Goal: Information Seeking & Learning: Learn about a topic

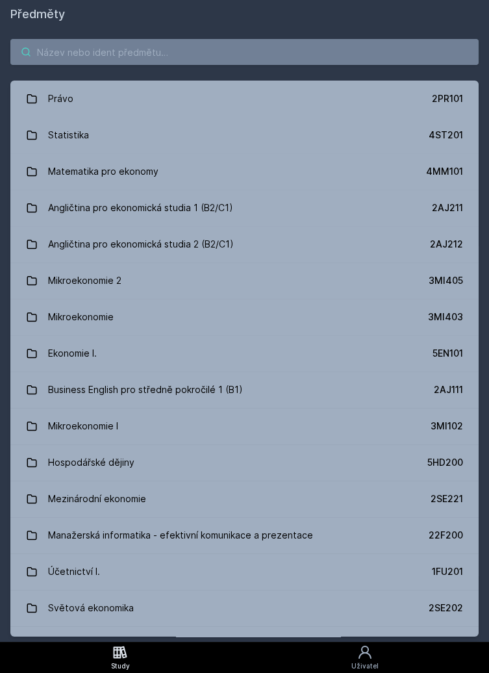
click at [94, 49] on input "search" at bounding box center [244, 52] width 468 height 26
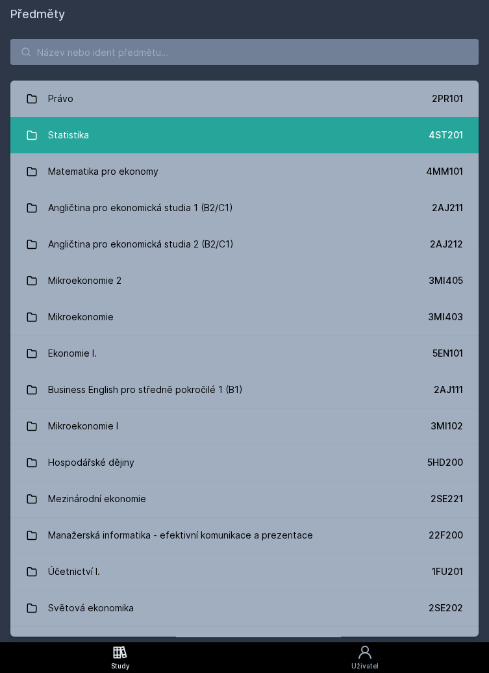
click at [102, 139] on link "Statistika 4ST201" at bounding box center [244, 135] width 468 height 36
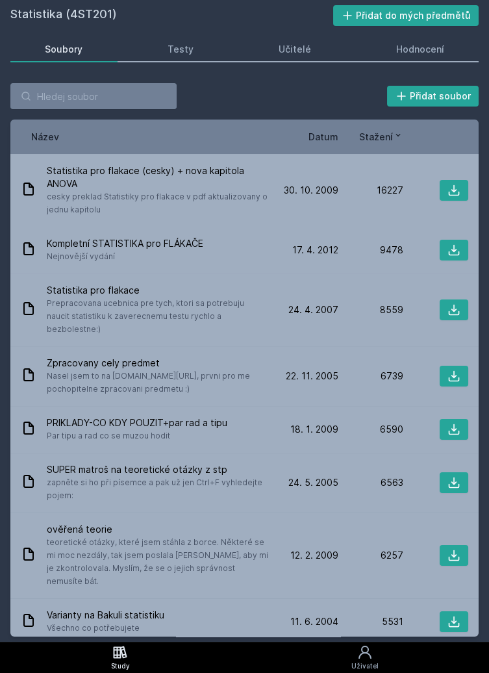
click at [376, 132] on span "Stažení" at bounding box center [376, 137] width 34 height 14
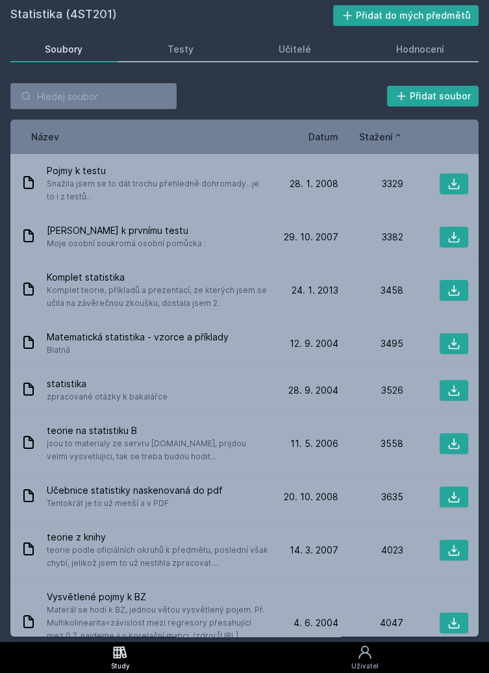
click at [392, 139] on span "Stažení" at bounding box center [376, 137] width 34 height 14
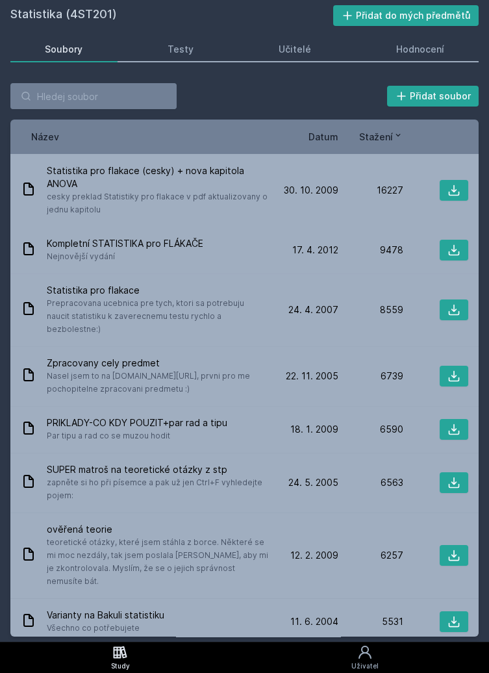
click at [383, 136] on span "Stažení" at bounding box center [376, 137] width 34 height 14
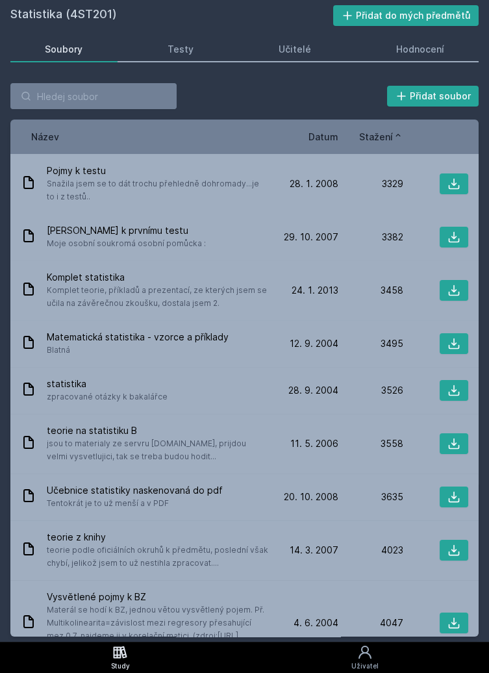
click at [321, 134] on span "Datum" at bounding box center [323, 137] width 30 height 14
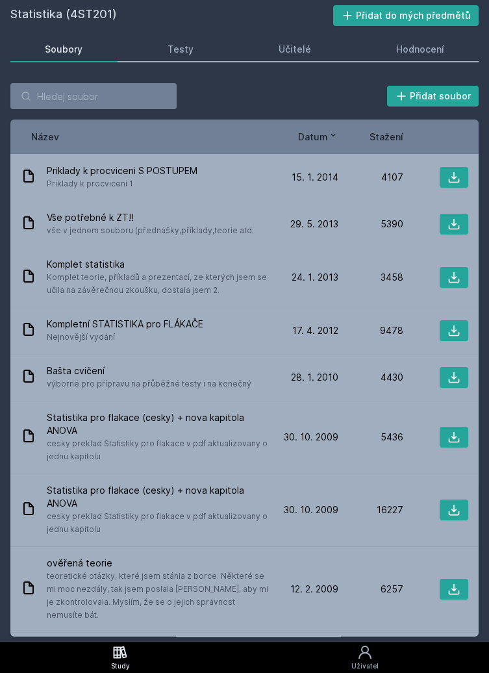
click at [322, 137] on span "Datum" at bounding box center [313, 137] width 30 height 14
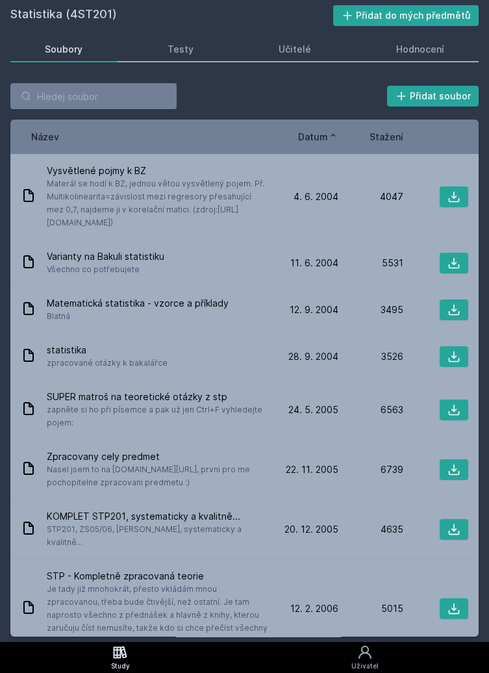
click at [323, 137] on span "Datum" at bounding box center [313, 137] width 30 height 14
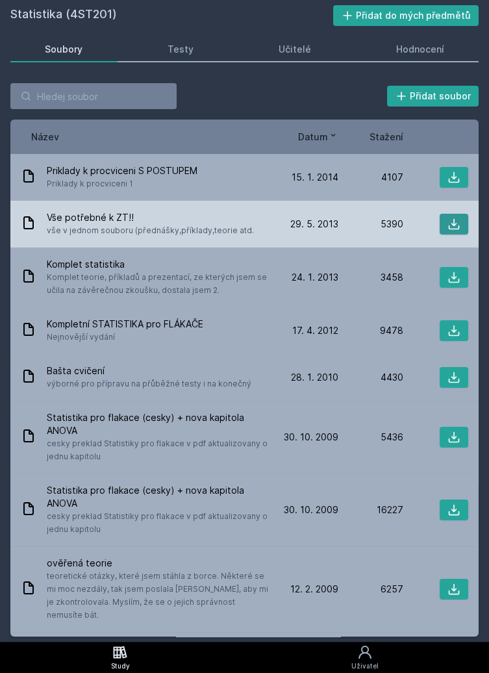
click at [450, 230] on icon at bounding box center [453, 224] width 13 height 13
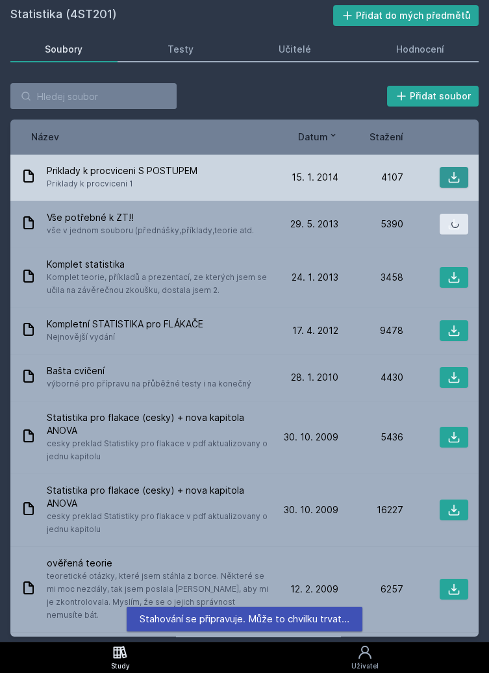
click at [449, 184] on icon at bounding box center [453, 177] width 13 height 13
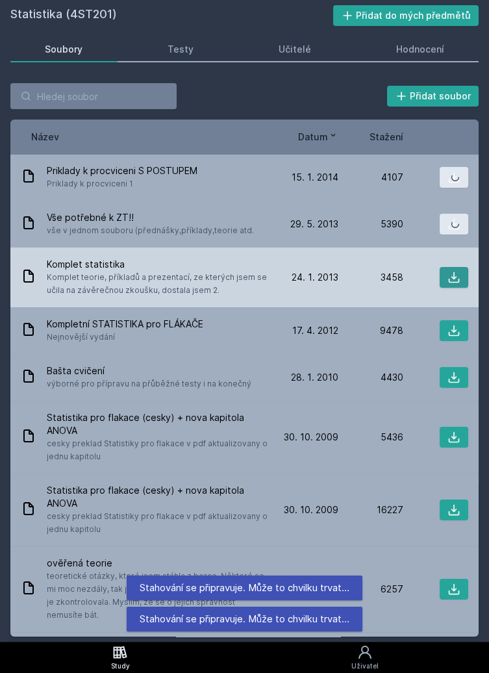
click at [452, 272] on icon at bounding box center [453, 277] width 13 height 13
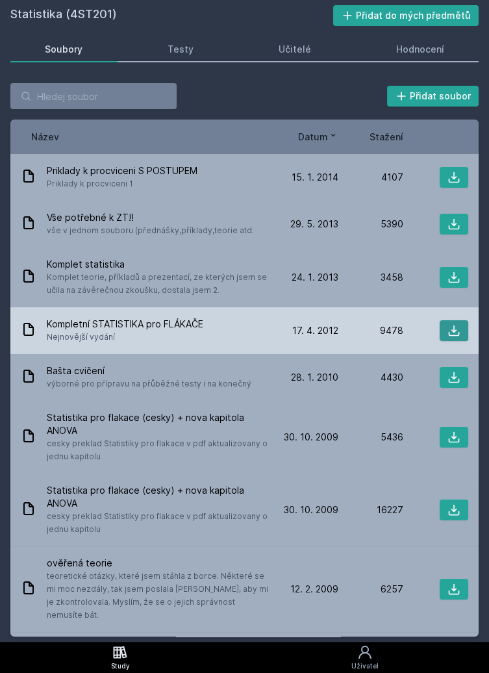
click at [453, 335] on icon at bounding box center [454, 330] width 11 height 11
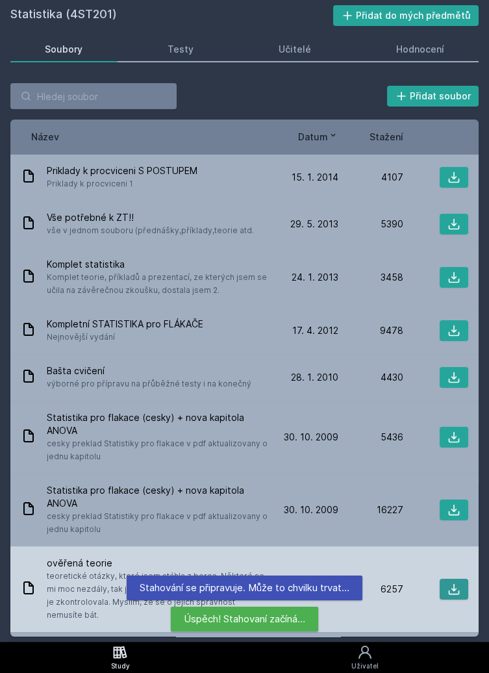
click at [455, 592] on icon at bounding box center [453, 589] width 13 height 13
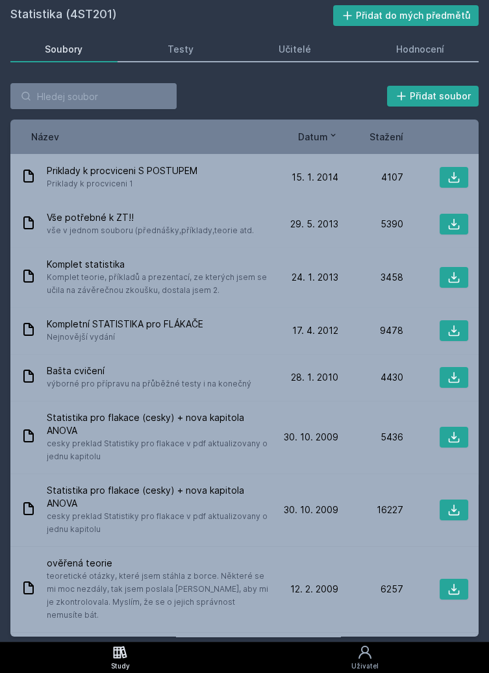
click at [379, 142] on span "Stažení" at bounding box center [387, 137] width 34 height 14
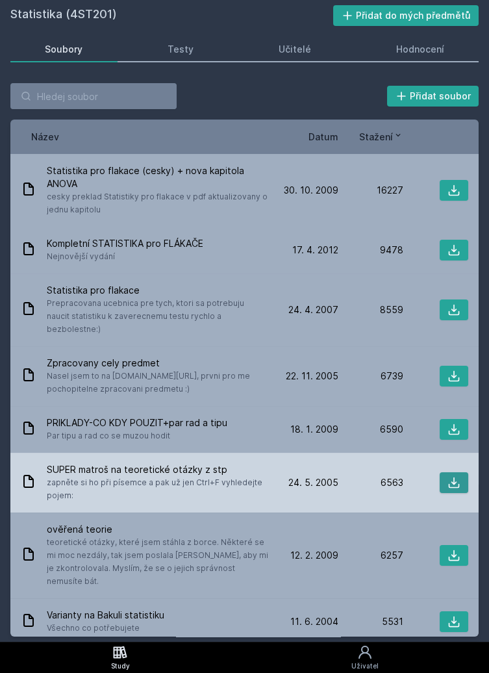
click at [453, 476] on icon at bounding box center [453, 482] width 13 height 13
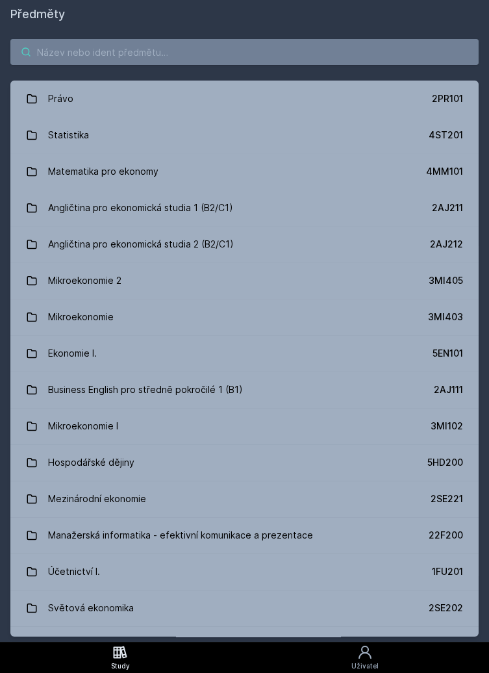
click at [109, 51] on input "search" at bounding box center [244, 52] width 468 height 26
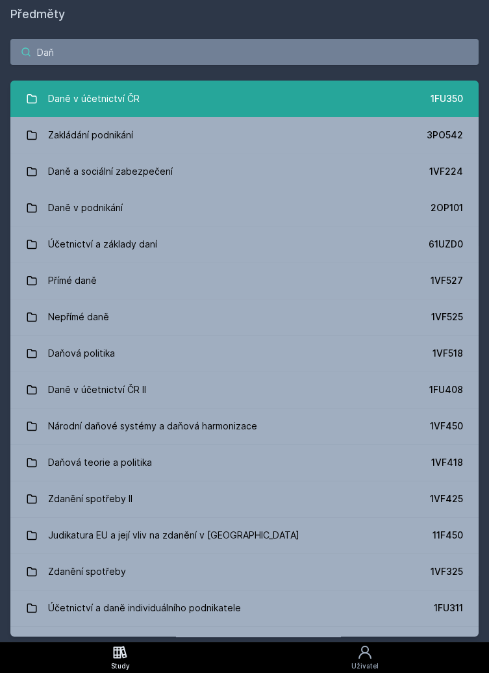
type input "Daň"
click at [123, 98] on div "Daně v účetnictví ČR" at bounding box center [94, 99] width 92 height 26
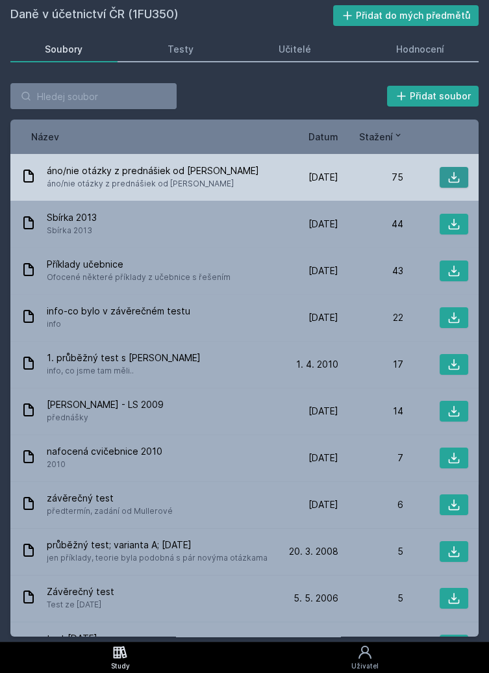
click at [455, 177] on icon at bounding box center [454, 177] width 11 height 11
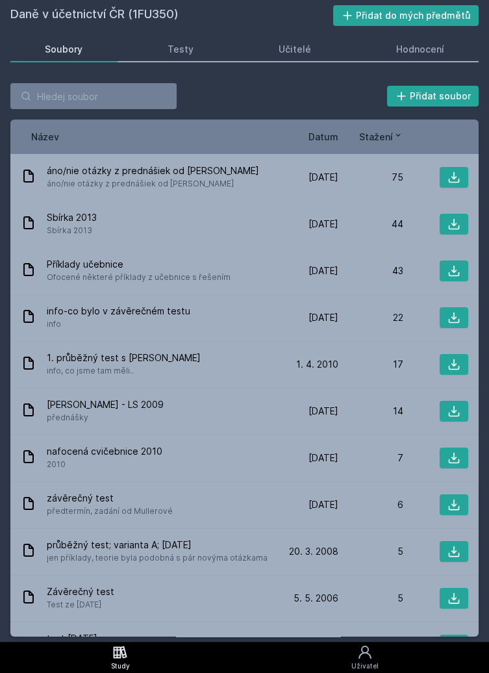
click at [320, 137] on span "Datum" at bounding box center [323, 137] width 30 height 14
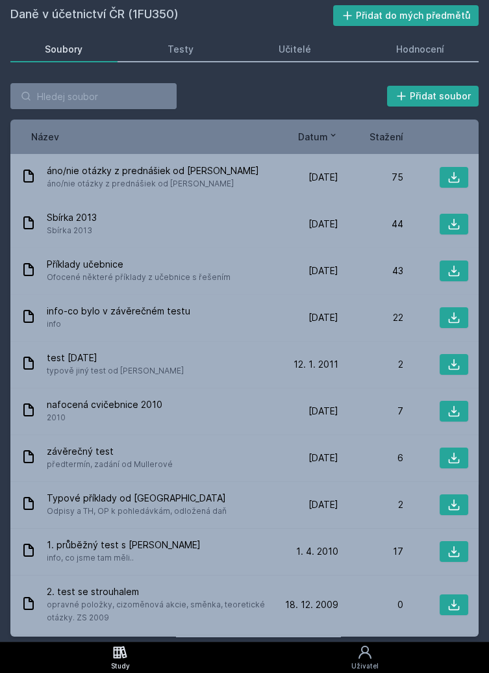
click at [380, 142] on span "Stažení" at bounding box center [387, 137] width 34 height 14
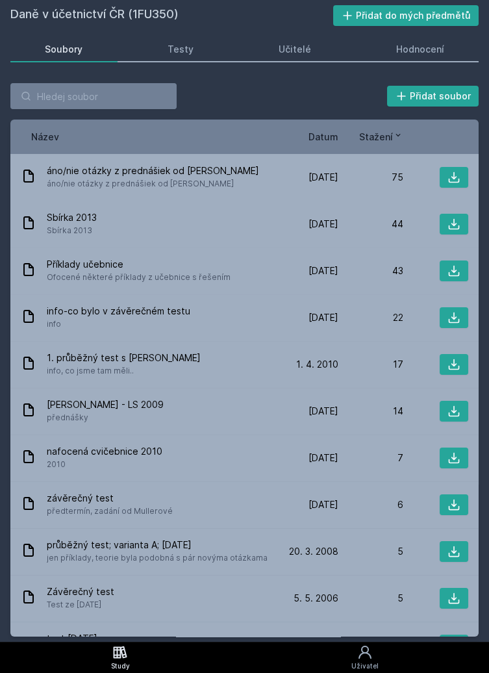
click at [383, 138] on span "Stažení" at bounding box center [376, 137] width 34 height 14
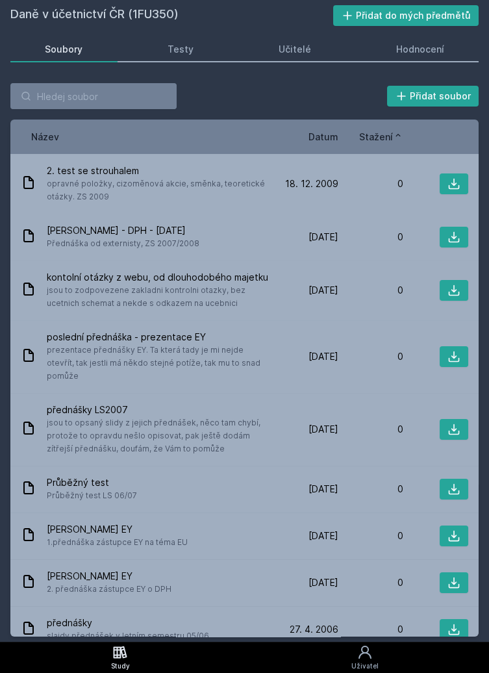
click at [380, 137] on span "Stažení" at bounding box center [376, 137] width 34 height 14
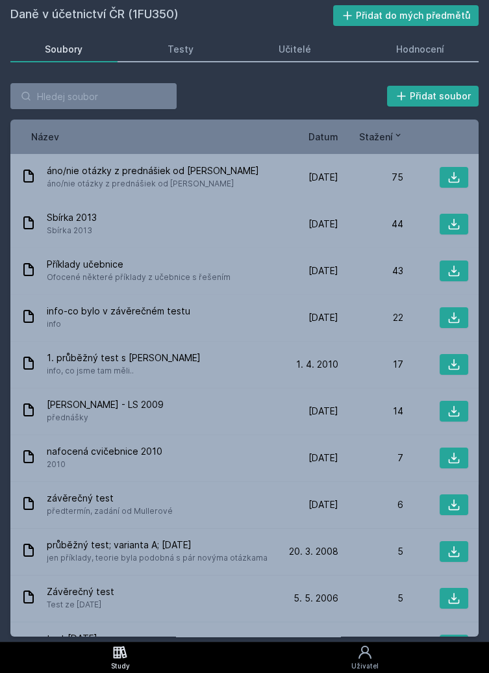
click at [318, 138] on span "Datum" at bounding box center [323, 137] width 30 height 14
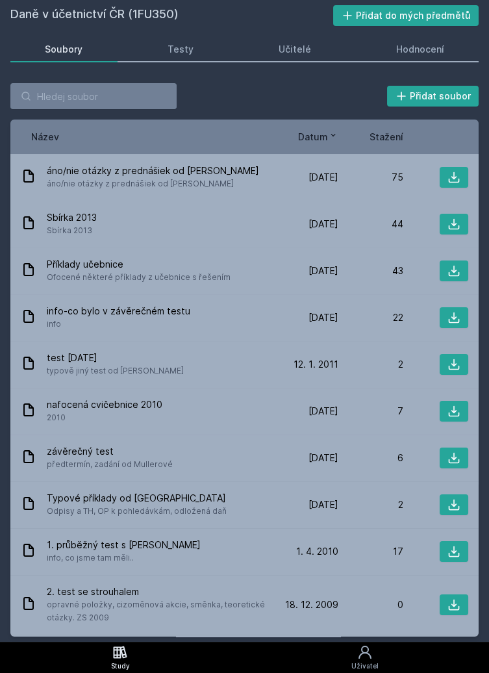
click at [374, 136] on span "Stažení" at bounding box center [387, 137] width 34 height 14
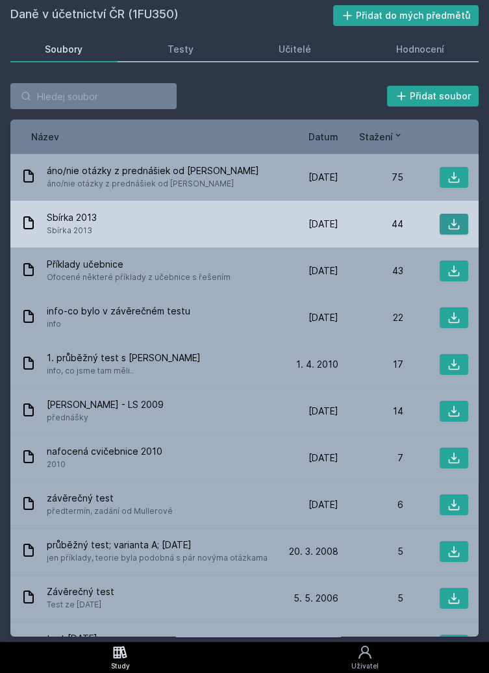
click at [457, 221] on icon at bounding box center [453, 224] width 13 height 13
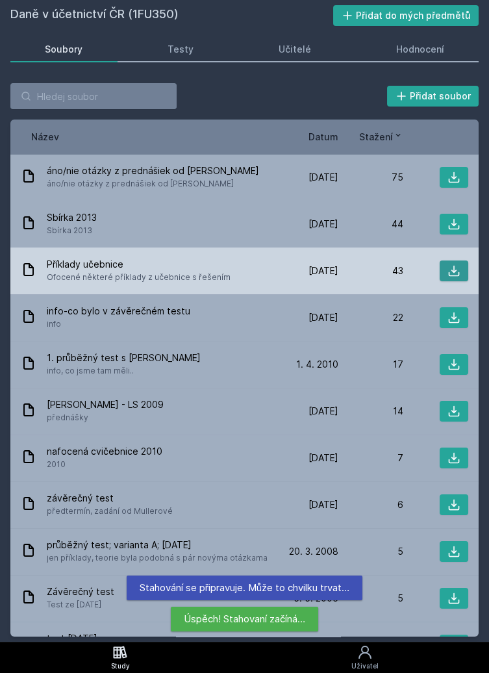
click at [451, 273] on icon at bounding box center [453, 270] width 13 height 13
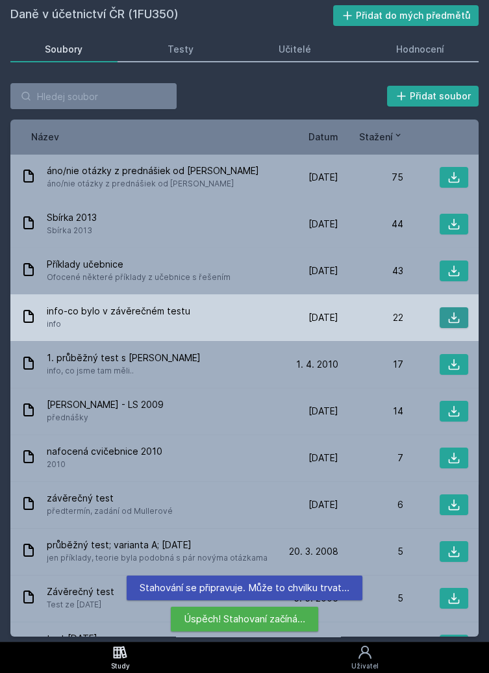
click at [457, 322] on icon at bounding box center [454, 317] width 11 height 11
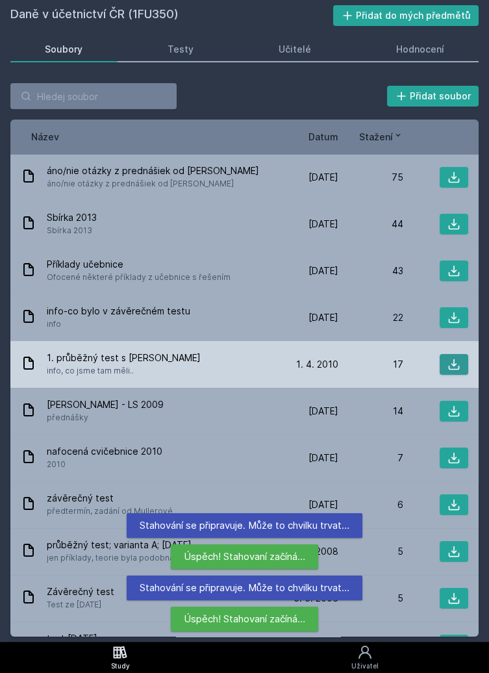
click at [451, 365] on icon at bounding box center [453, 364] width 13 height 13
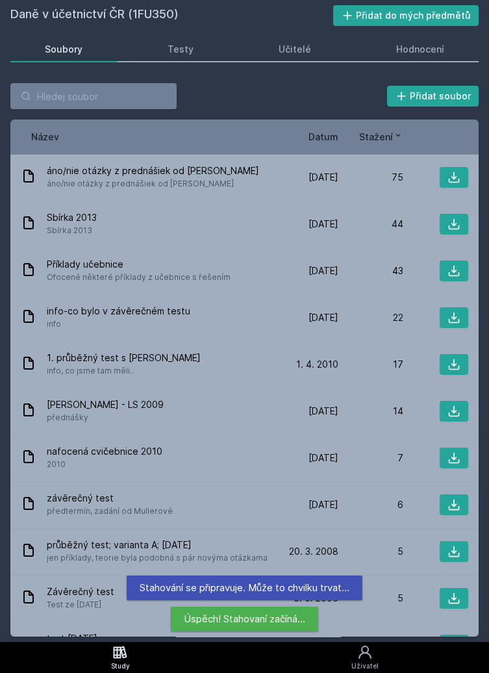
click at [321, 138] on span "Datum" at bounding box center [323, 137] width 30 height 14
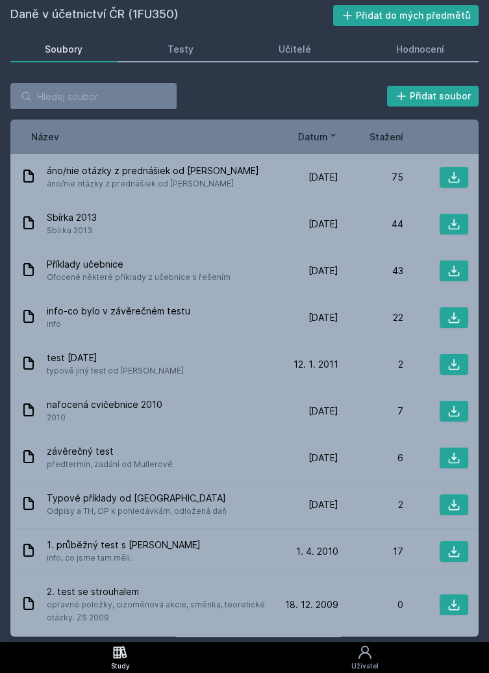
click at [84, 40] on link "Soubory" at bounding box center [63, 49] width 107 height 26
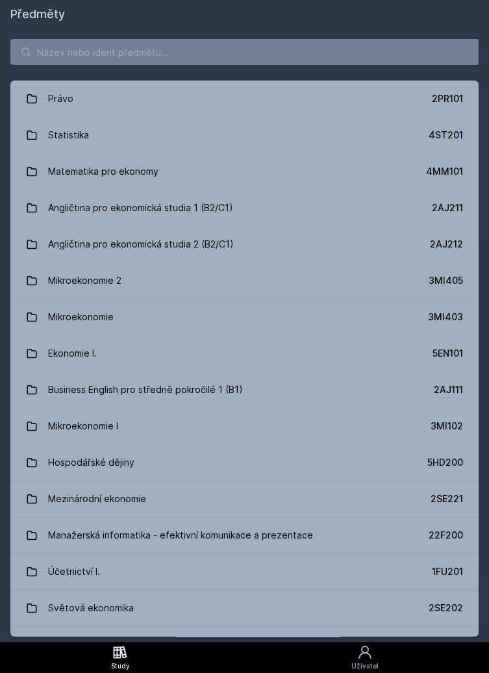
click at [133, 32] on div "Předměty Právo 2PR101 Statistika 4ST201 Matematika pro ekonomy 4MM101 Angličtin…" at bounding box center [244, 320] width 468 height 631
click at [145, 45] on input "search" at bounding box center [244, 52] width 468 height 26
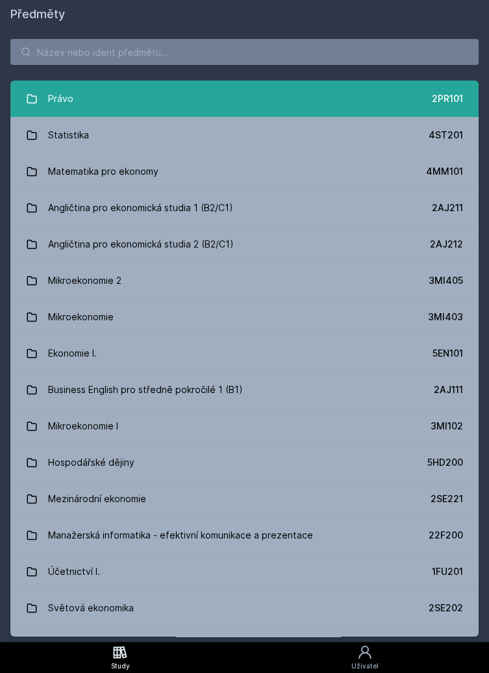
click at [418, 102] on link "Právo 2PR101" at bounding box center [244, 99] width 468 height 36
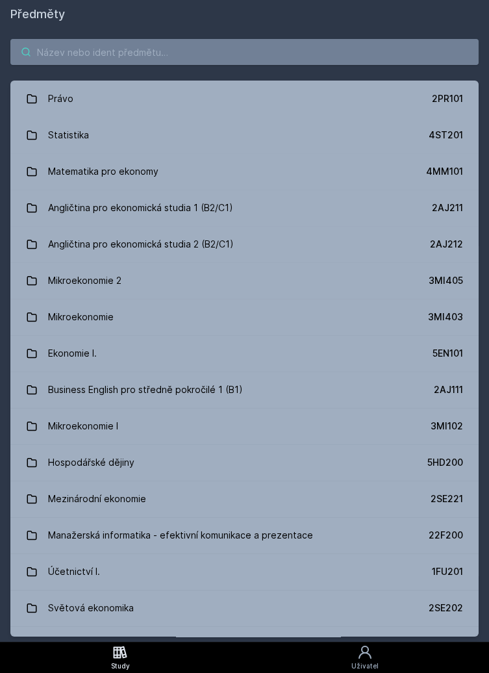
click at [86, 51] on input "search" at bounding box center [244, 52] width 468 height 26
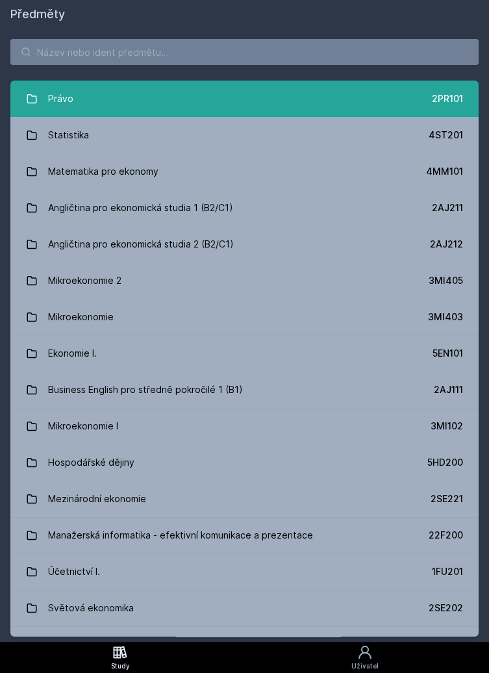
click at [421, 100] on link "Právo 2PR101" at bounding box center [244, 99] width 468 height 36
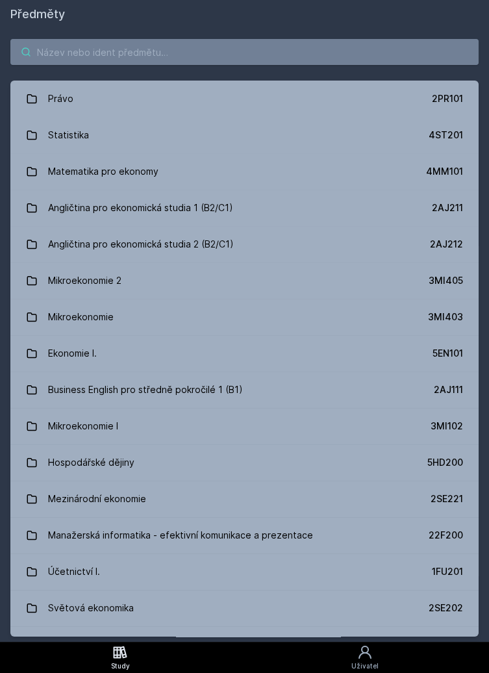
click at [199, 41] on input "search" at bounding box center [244, 52] width 468 height 26
click at [282, 52] on input "search" at bounding box center [244, 52] width 468 height 26
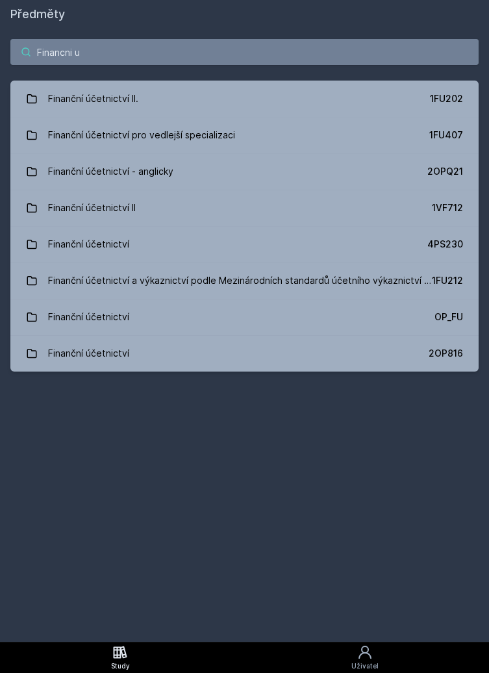
type input "Financni u"
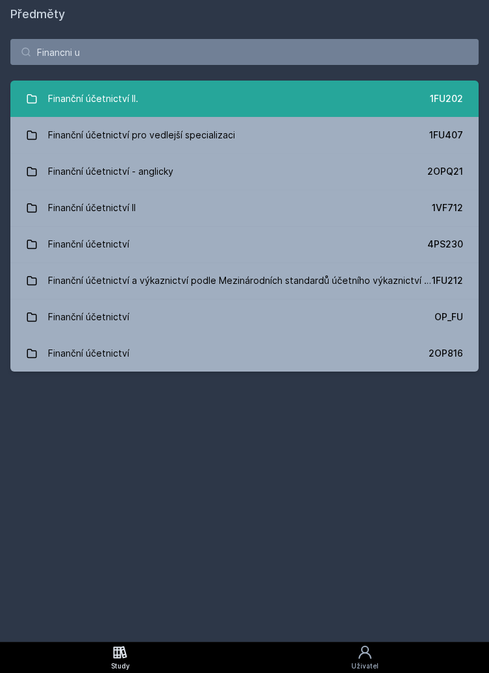
click at [360, 105] on link "Finanční účetnictví II. 1FU202" at bounding box center [244, 99] width 468 height 36
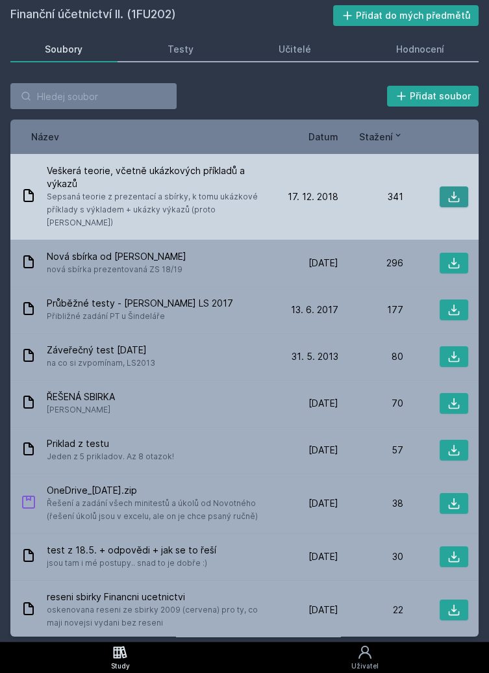
click at [452, 195] on icon at bounding box center [454, 197] width 11 height 11
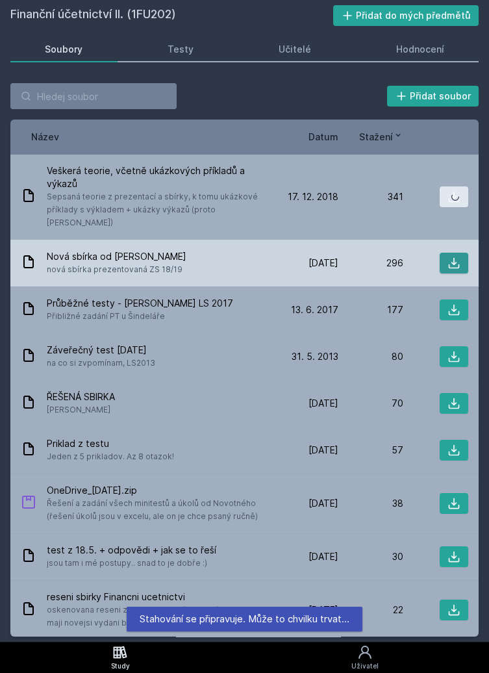
click at [455, 258] on icon at bounding box center [454, 263] width 11 height 11
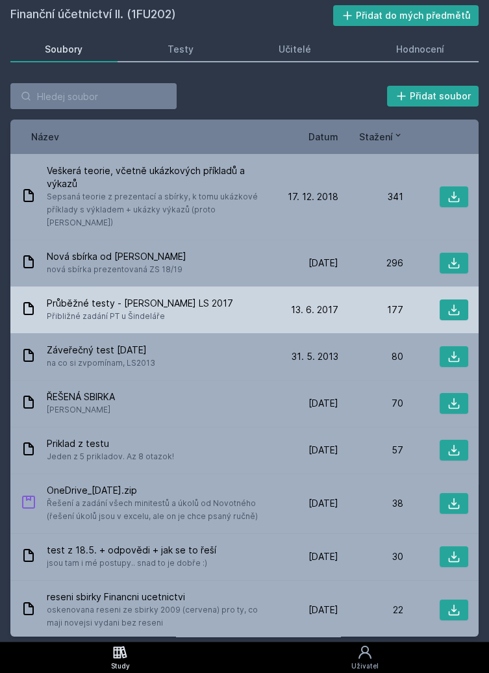
click at [453, 303] on icon at bounding box center [453, 309] width 13 height 13
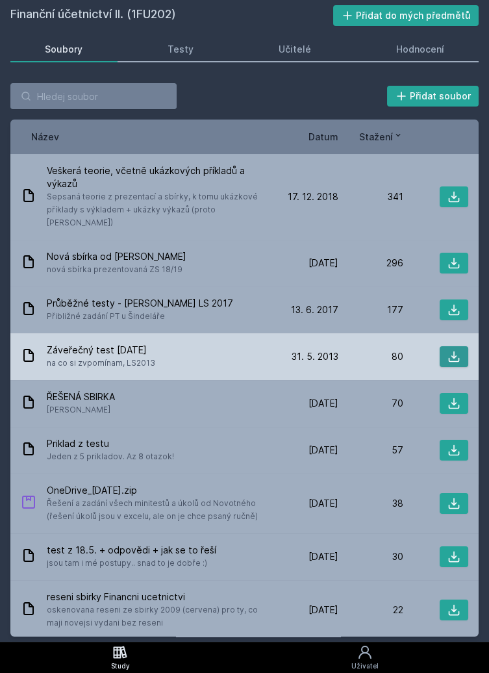
click at [456, 350] on icon at bounding box center [453, 356] width 13 height 13
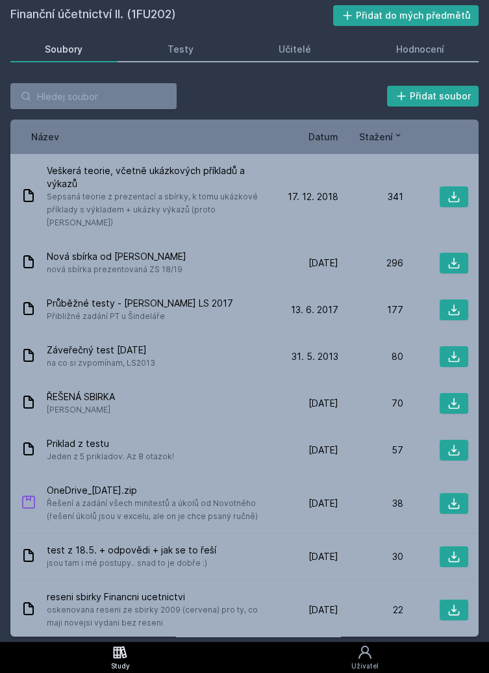
click at [325, 140] on span "Datum" at bounding box center [323, 137] width 30 height 14
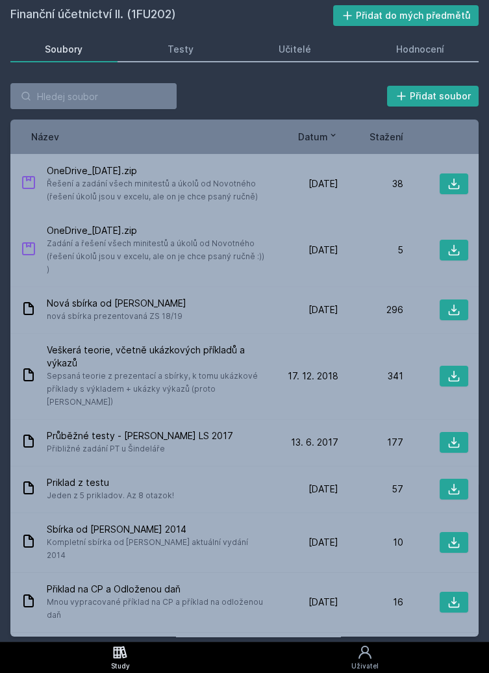
click at [392, 131] on span "Stažení" at bounding box center [387, 137] width 34 height 14
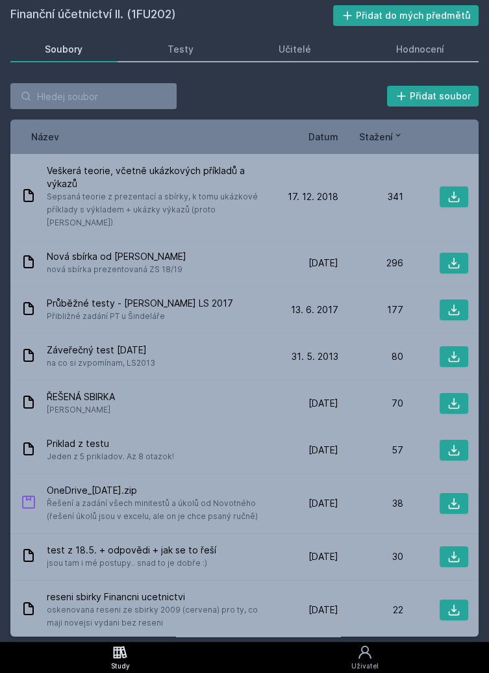
click at [318, 136] on span "Datum" at bounding box center [323, 137] width 30 height 14
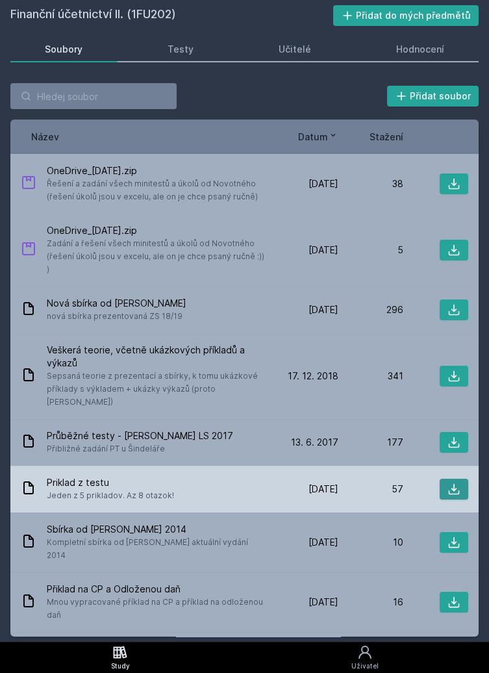
click at [457, 483] on icon at bounding box center [453, 489] width 13 height 13
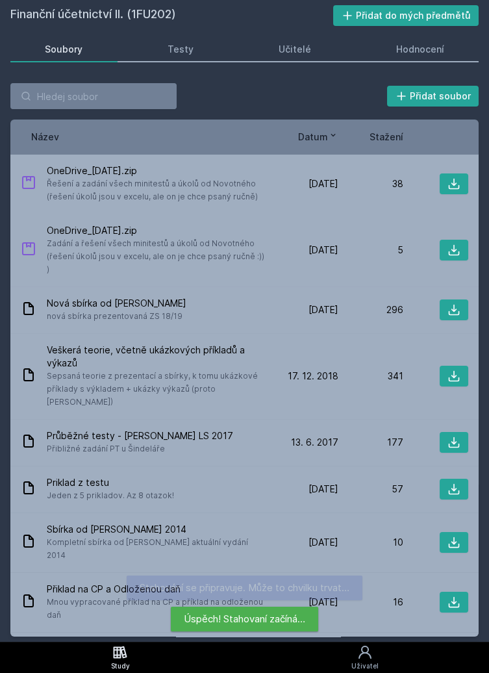
click at [62, 43] on div "Soubory" at bounding box center [64, 49] width 38 height 13
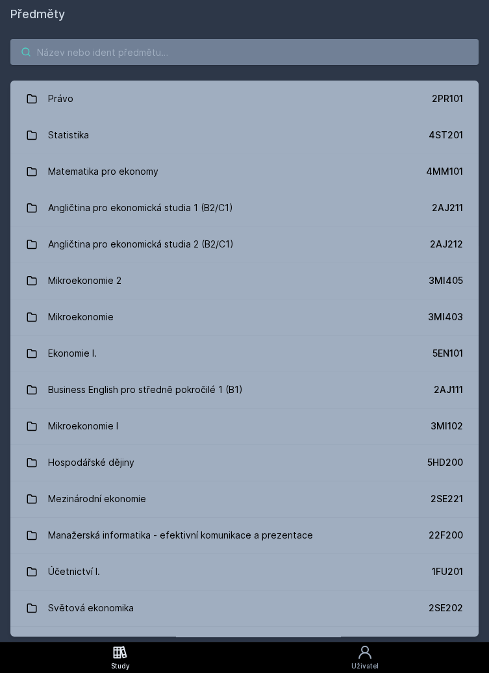
click at [68, 48] on input "search" at bounding box center [244, 52] width 468 height 26
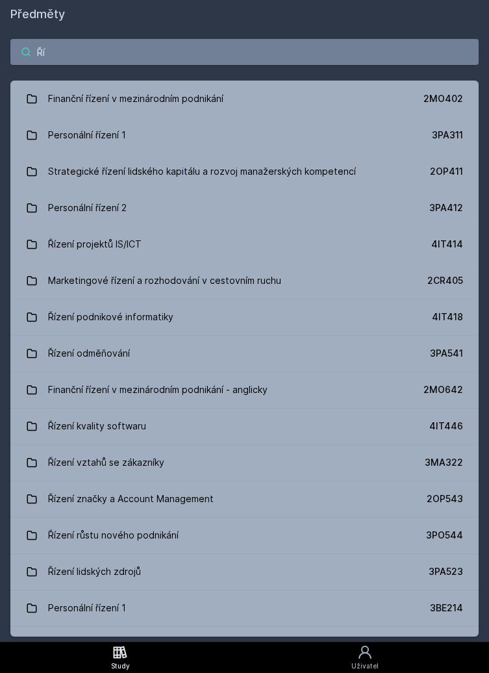
type input "Ř"
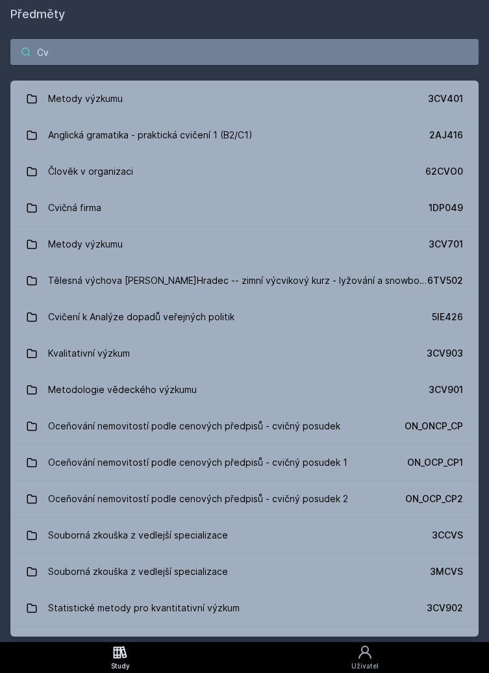
type input "Cvi"
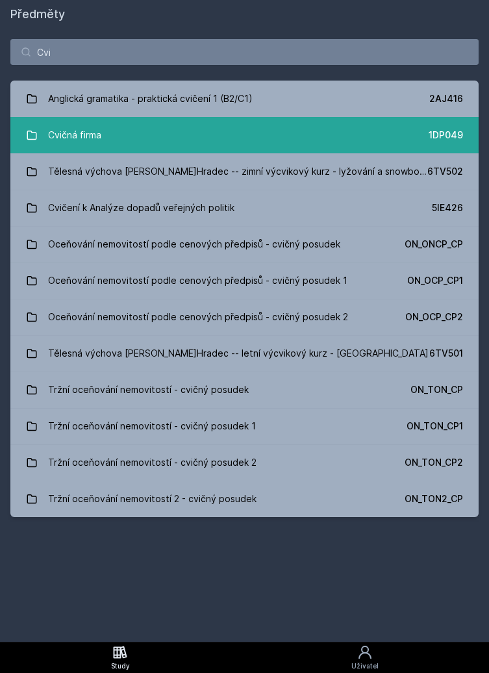
click at [314, 138] on link "Cvičná firma 1DP049" at bounding box center [244, 135] width 468 height 36
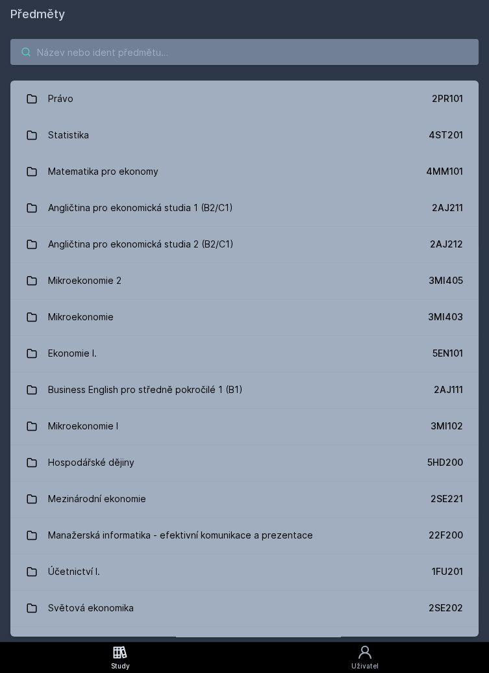
click at [210, 47] on input "search" at bounding box center [244, 52] width 468 height 26
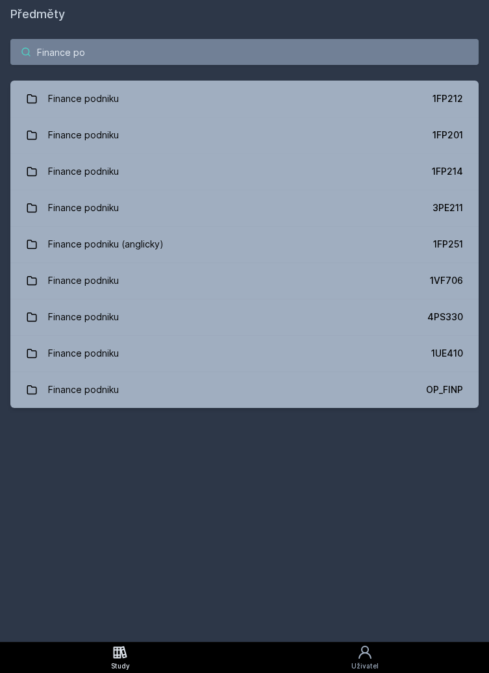
type input "Finance pod"
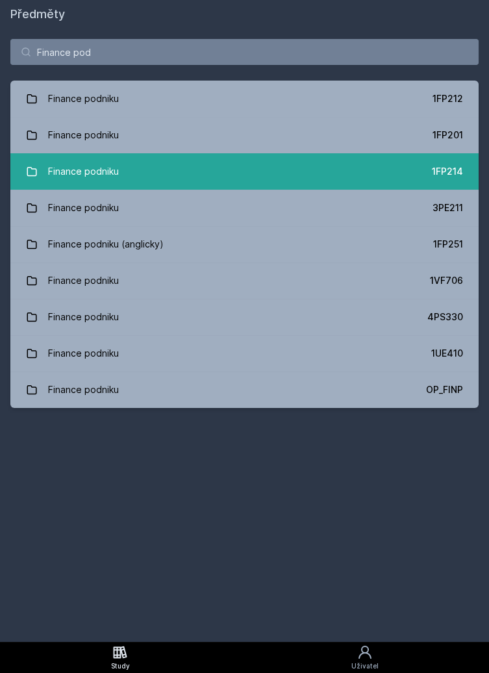
click at [189, 171] on link "Finance podniku 1FP214" at bounding box center [244, 171] width 468 height 36
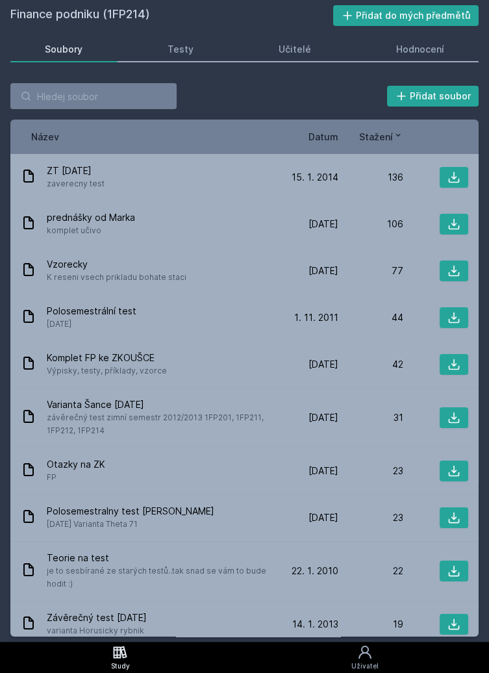
click at [383, 133] on span "Stažení" at bounding box center [376, 137] width 34 height 14
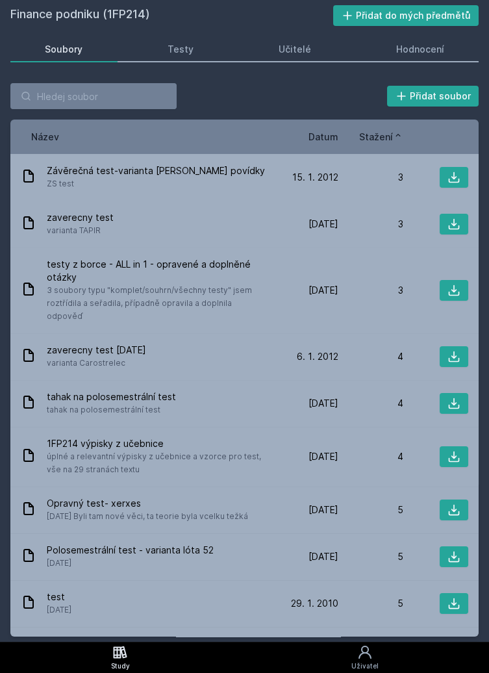
click at [386, 138] on span "Stažení" at bounding box center [376, 137] width 34 height 14
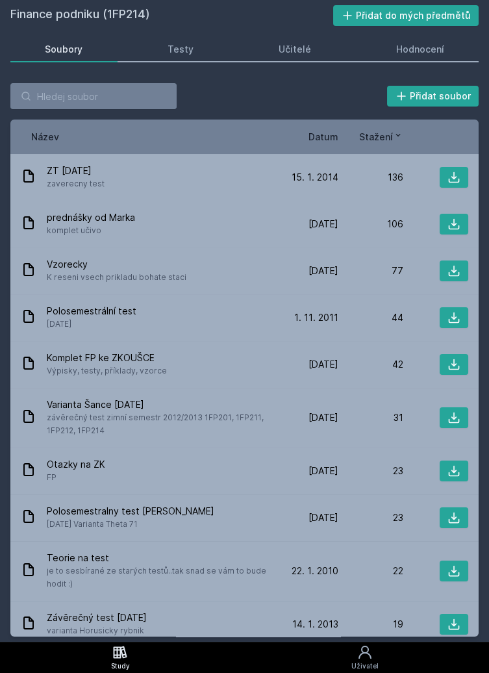
click at [321, 139] on span "Datum" at bounding box center [323, 137] width 30 height 14
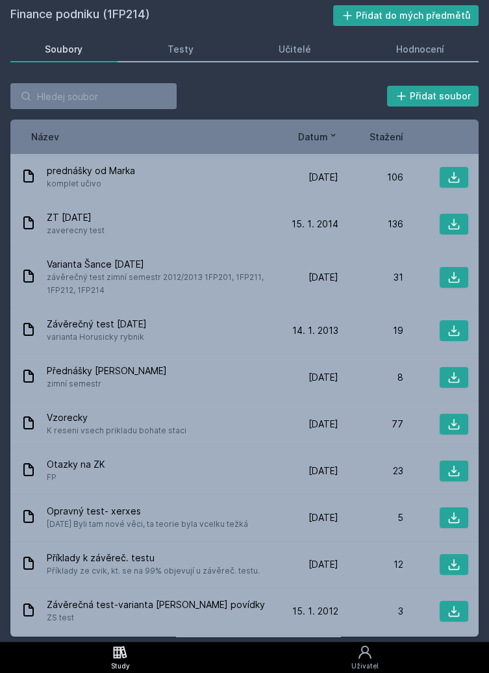
click at [384, 147] on div "Název Datum Stažení" at bounding box center [244, 136] width 468 height 34
click at [383, 137] on span "Stažení" at bounding box center [387, 137] width 34 height 14
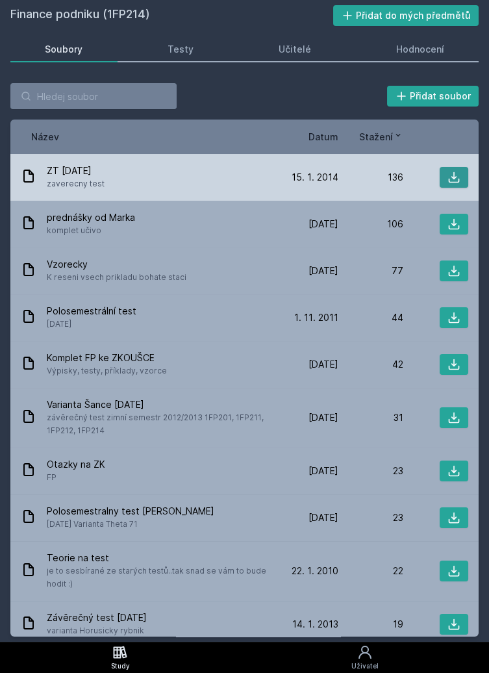
click at [457, 177] on icon at bounding box center [453, 177] width 13 height 13
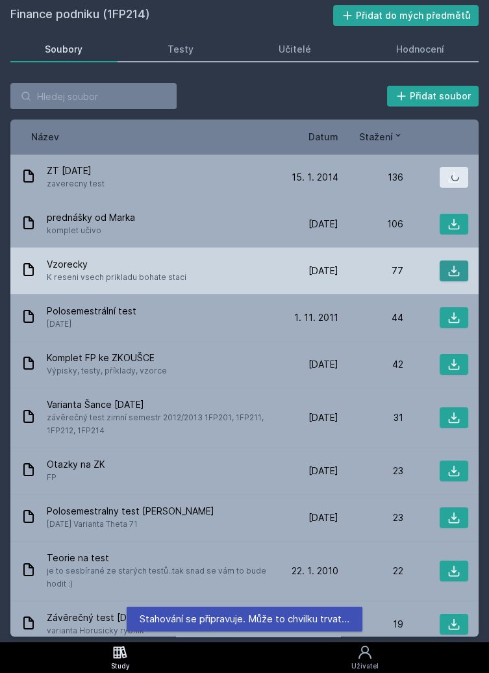
click at [451, 273] on icon at bounding box center [453, 270] width 13 height 13
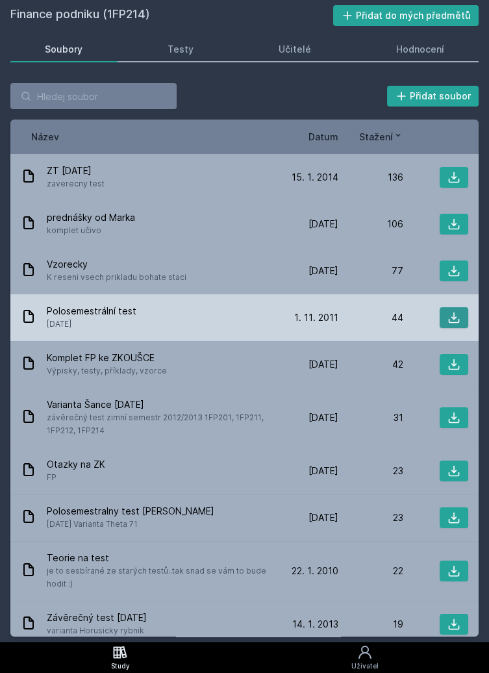
click at [455, 320] on icon at bounding box center [453, 317] width 13 height 13
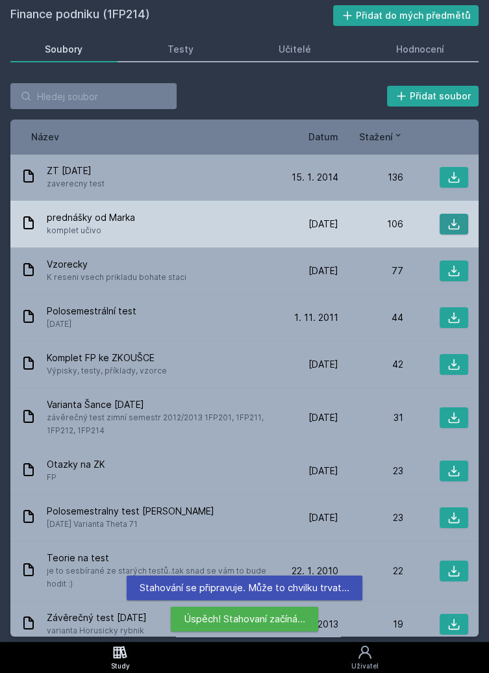
click at [453, 228] on icon at bounding box center [453, 224] width 13 height 13
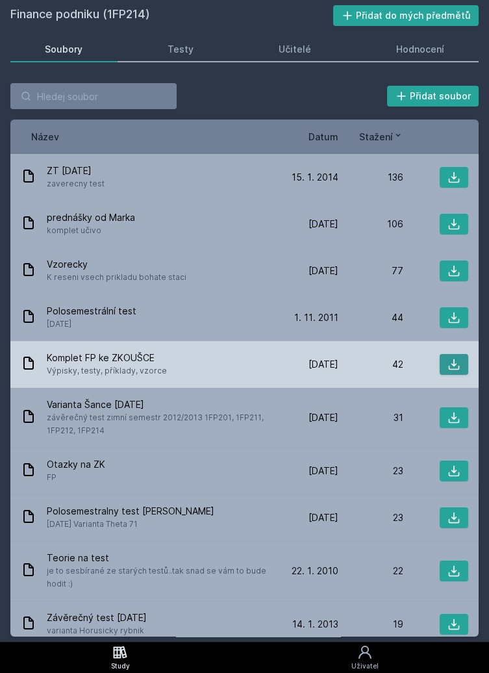
click at [455, 370] on icon at bounding box center [453, 364] width 13 height 13
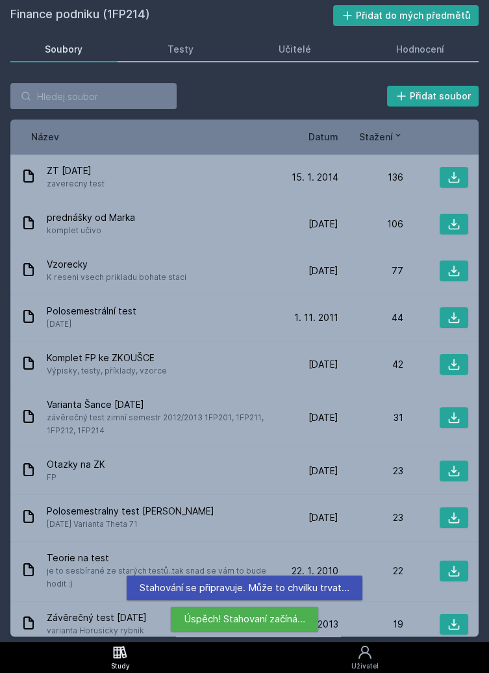
click at [315, 136] on span "Datum" at bounding box center [323, 137] width 30 height 14
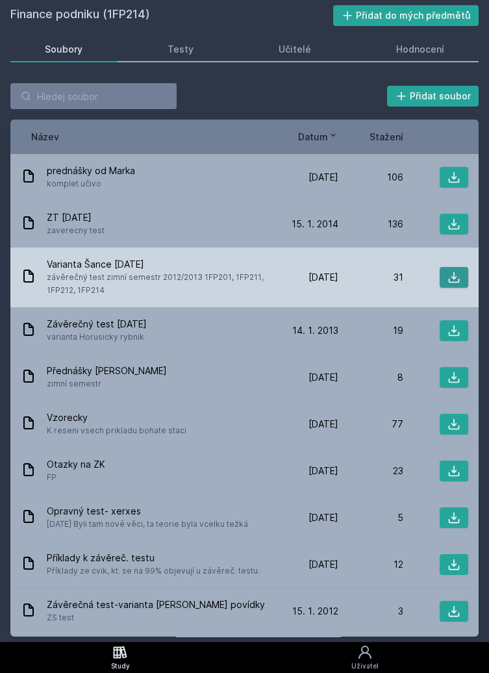
click at [455, 279] on icon at bounding box center [453, 277] width 13 height 13
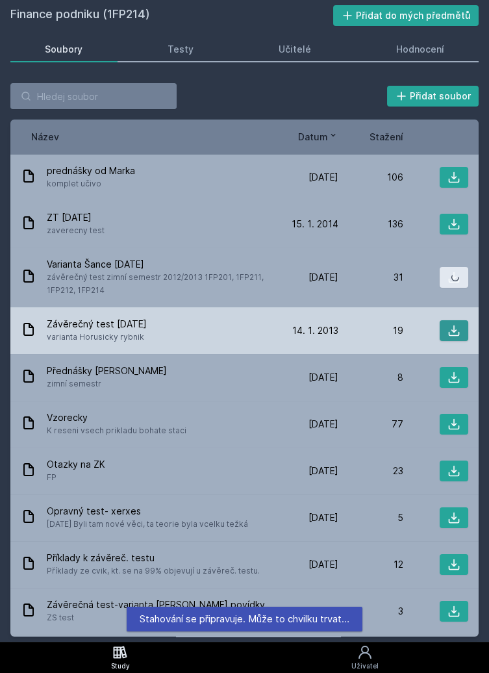
click at [449, 334] on icon at bounding box center [454, 330] width 11 height 11
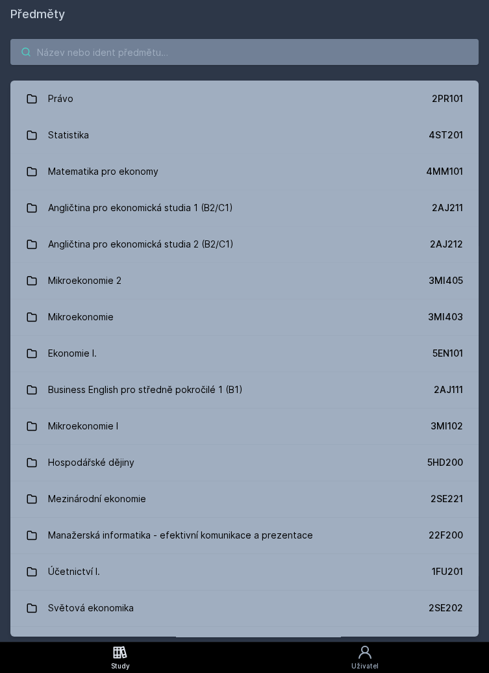
click at [73, 49] on input "search" at bounding box center [244, 52] width 468 height 26
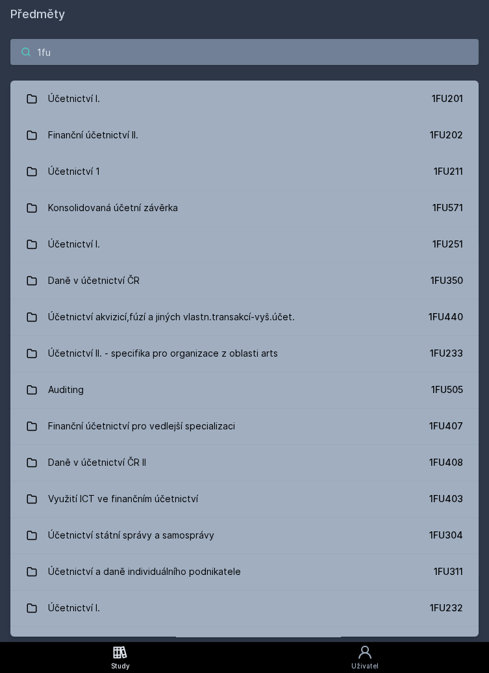
click at [166, 49] on input "1fu" at bounding box center [244, 52] width 468 height 26
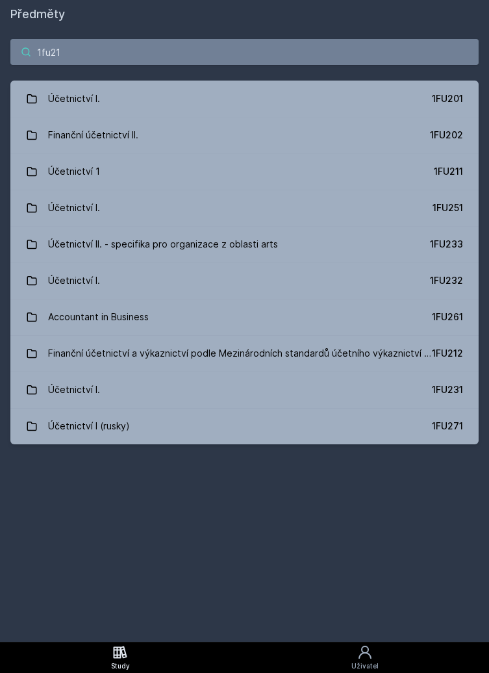
type input "1fu212"
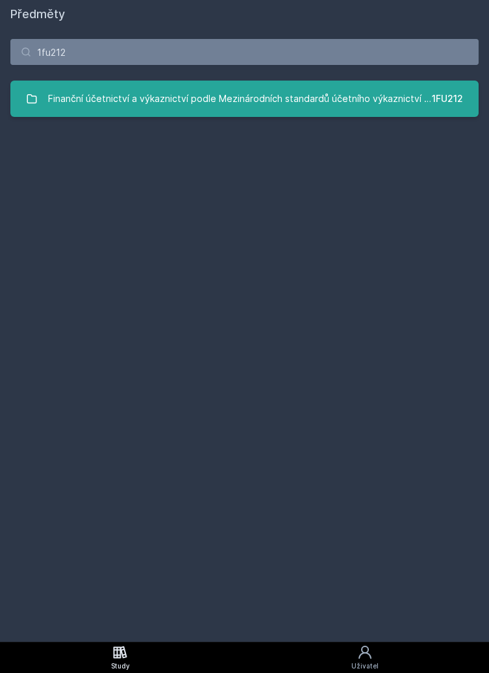
click at [352, 109] on div "Finanční účetnictví a výkaznictví podle Mezinárodních standardů účetního výkazn…" at bounding box center [240, 99] width 384 height 26
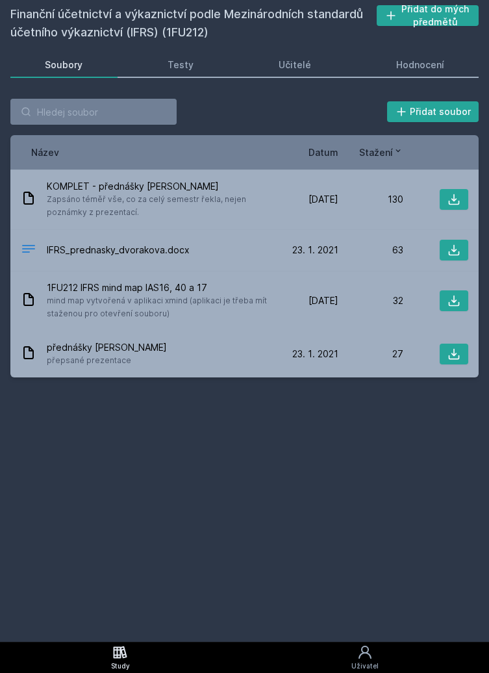
click at [328, 152] on span "Datum" at bounding box center [323, 152] width 30 height 14
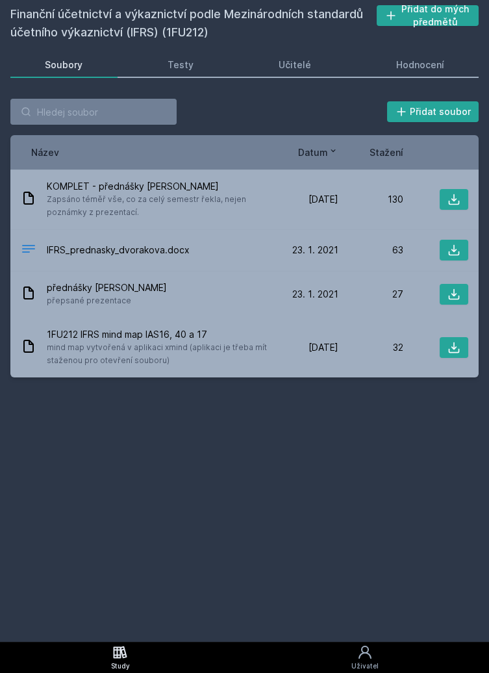
click at [321, 154] on span "Datum" at bounding box center [313, 152] width 30 height 14
